Goal: Task Accomplishment & Management: Manage account settings

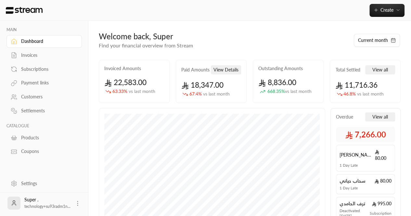
click at [32, 183] on div "Settings" at bounding box center [47, 183] width 53 height 7
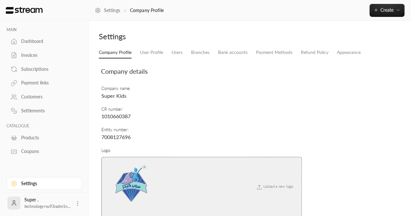
click at [191, 52] on li "Branches" at bounding box center [200, 53] width 27 height 12
click at [173, 58] on link "Users" at bounding box center [177, 53] width 11 height 12
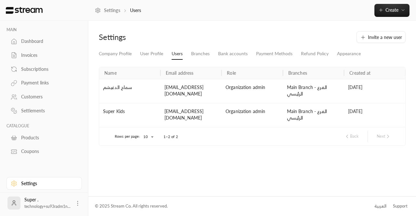
click at [79, 201] on icon at bounding box center [77, 203] width 7 height 7
click at [79, 201] on li "Logout" at bounding box center [68, 203] width 24 height 10
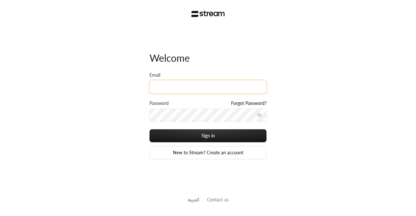
click at [172, 89] on input "Email" at bounding box center [208, 86] width 117 height 13
paste input "[EMAIL_ADDRESS][DOMAIN_NAME]"
click at [227, 87] on input "[EMAIL_ADDRESS][DOMAIN_NAME]" at bounding box center [208, 86] width 117 height 13
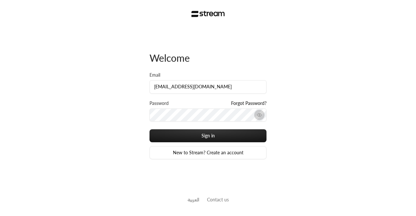
click at [258, 117] on icon "toggle password visibility" at bounding box center [259, 115] width 5 height 5
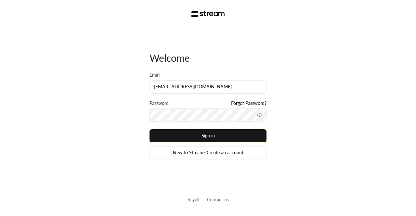
click at [196, 132] on button "Sign in" at bounding box center [208, 135] width 117 height 13
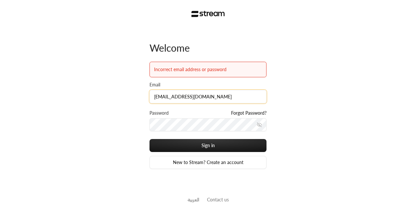
click at [214, 97] on input "[EMAIL_ADDRESS][DOMAIN_NAME]" at bounding box center [208, 96] width 117 height 13
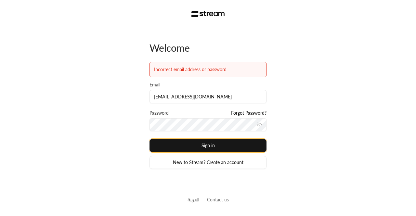
click at [206, 142] on button "Sign in" at bounding box center [208, 145] width 117 height 13
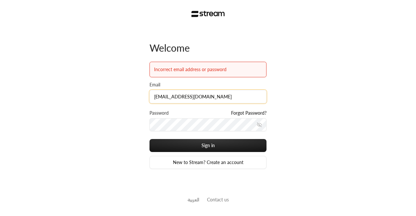
click at [219, 97] on input "[EMAIL_ADDRESS][DOMAIN_NAME]" at bounding box center [208, 96] width 117 height 13
type input "[EMAIL_ADDRESS][DOMAIN_NAME]"
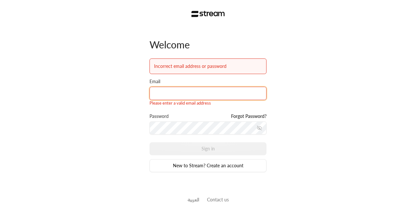
paste input "[EMAIL_ADDRESS][DOMAIN_NAME]"
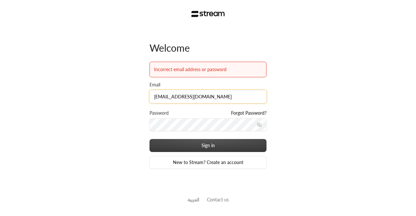
type input "[EMAIL_ADDRESS][DOMAIN_NAME]"
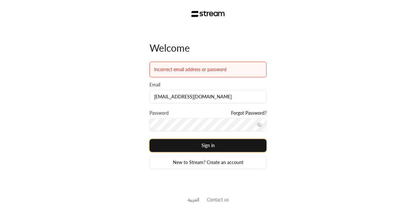
click at [210, 141] on button "Sign in" at bounding box center [208, 145] width 117 height 13
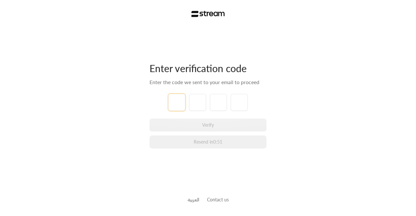
paste input "4"
type input "4"
type input "3"
type input "1"
type input "4"
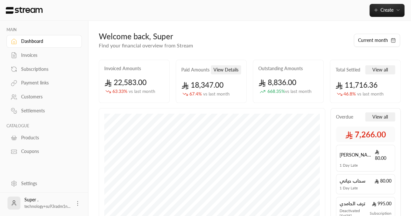
click at [30, 184] on div "Settings" at bounding box center [47, 183] width 53 height 7
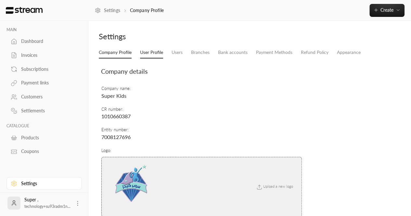
click at [152, 56] on link "User Profile" at bounding box center [151, 53] width 23 height 12
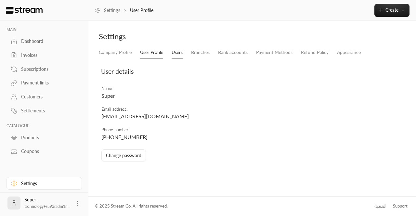
click at [183, 53] on link "Users" at bounding box center [177, 53] width 11 height 12
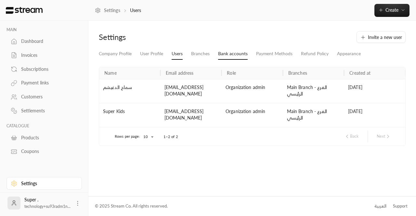
click at [239, 48] on link "Bank accounts" at bounding box center [233, 54] width 30 height 12
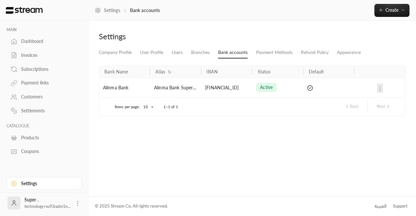
click at [81, 202] on div "Super . technology+su93radm1n..." at bounding box center [44, 203] width 75 height 21
click at [79, 203] on icon at bounding box center [77, 203] width 7 height 7
click at [70, 202] on li "Logout" at bounding box center [68, 203] width 24 height 10
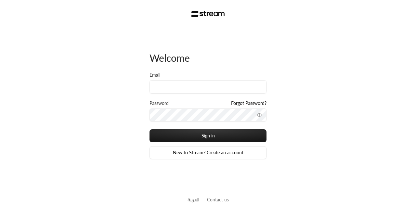
click at [20, 53] on div "Welcome Email Password Forgot Password? Sign in New to Stream? Create an accoun…" at bounding box center [208, 108] width 416 height 216
click at [167, 93] on input "Email" at bounding box center [208, 86] width 117 height 13
paste input "k.aborashid+imbright@streampay.sa"
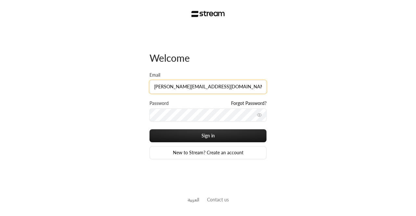
type input "k.aborashid+imbright@streampay.sa"
click at [172, 107] on div "Password Forgot Password?" at bounding box center [208, 104] width 117 height 8
click at [150, 129] on button "Sign in" at bounding box center [208, 135] width 117 height 13
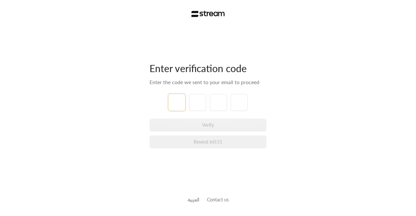
paste input "1"
type input "1"
type input "7"
type input "6"
type input "4"
